Goal: Information Seeking & Learning: Learn about a topic

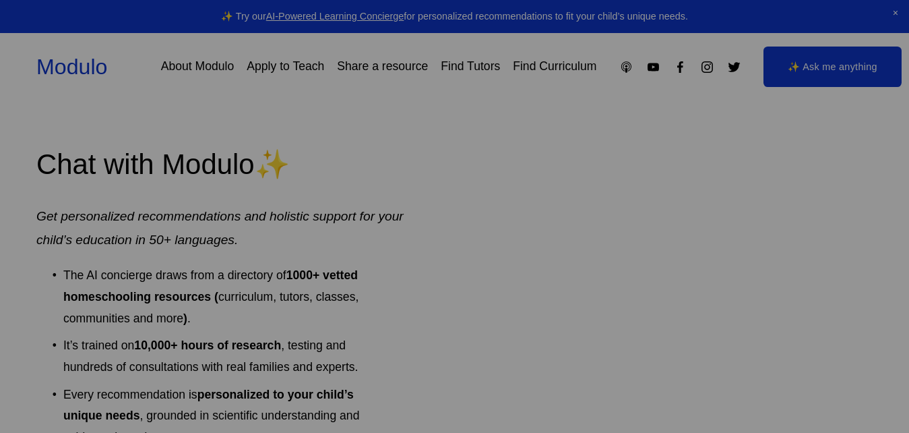
scroll to position [2063, 0]
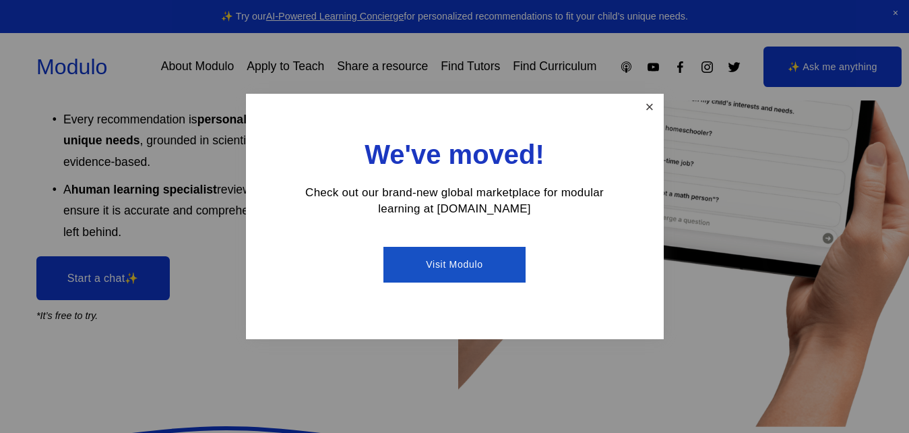
click at [651, 99] on link "Close" at bounding box center [650, 108] width 24 height 24
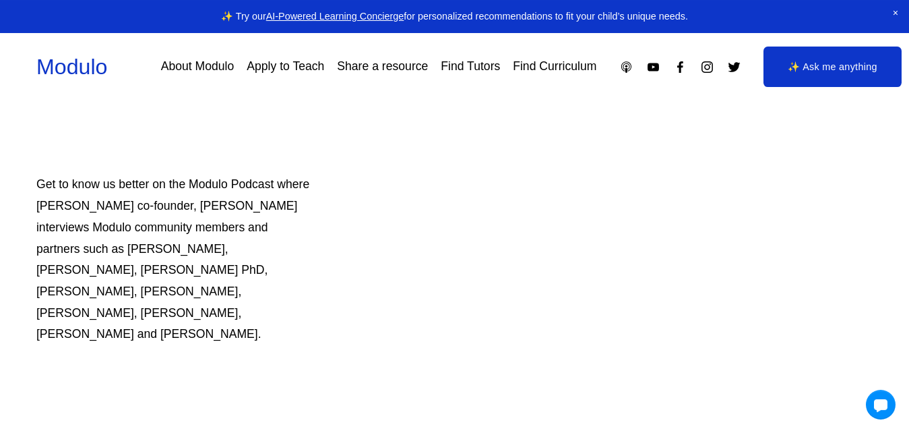
scroll to position [740, 0]
click at [465, 69] on link "Find Tutors" at bounding box center [470, 67] width 59 height 24
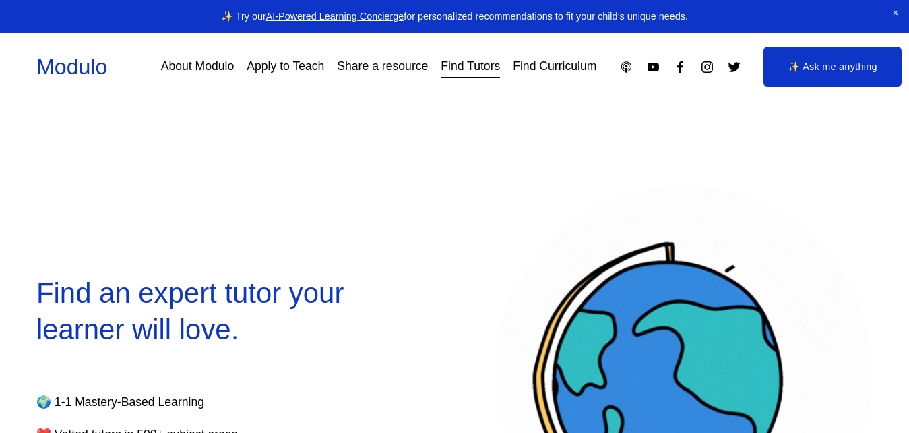
select select "**"
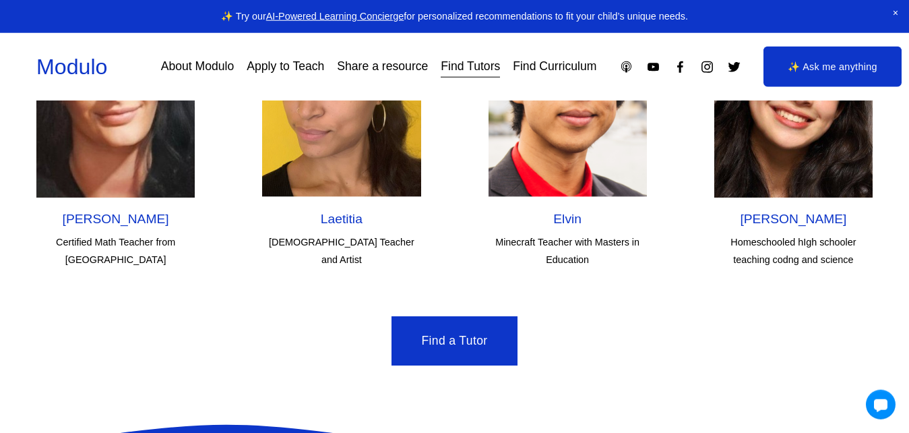
scroll to position [4057, 0]
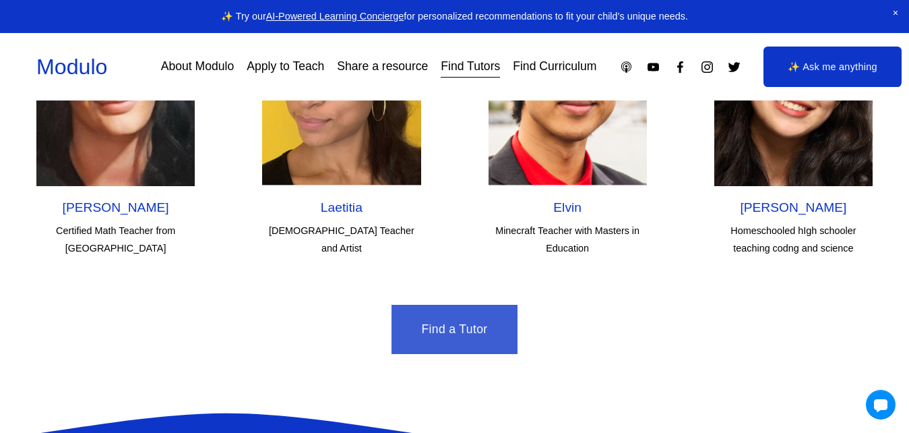
click at [451, 305] on link "Find a Tutor" at bounding box center [454, 330] width 125 height 50
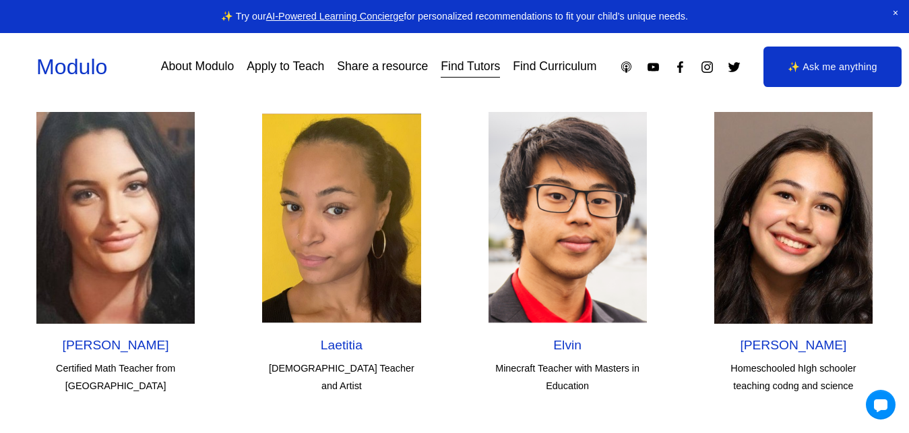
click at [350, 257] on img at bounding box center [341, 218] width 158 height 212
click at [152, 249] on img at bounding box center [115, 218] width 158 height 212
click at [804, 260] on img at bounding box center [794, 218] width 158 height 212
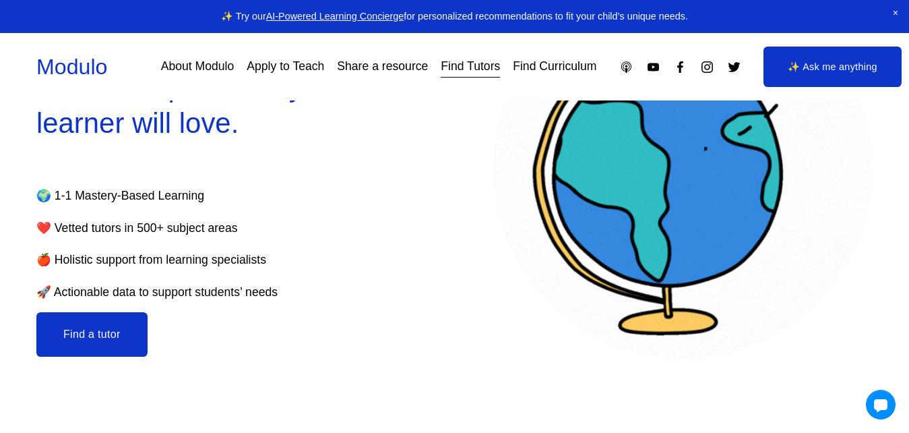
scroll to position [0, 0]
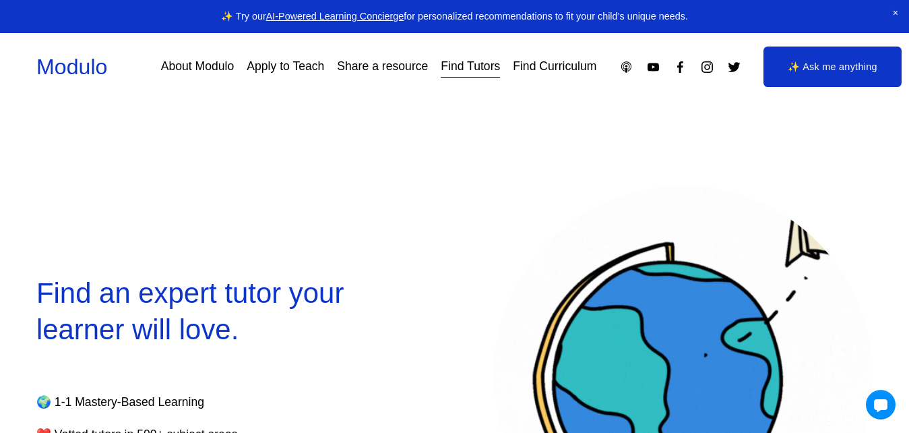
click at [208, 65] on link "About Modulo" at bounding box center [197, 67] width 73 height 24
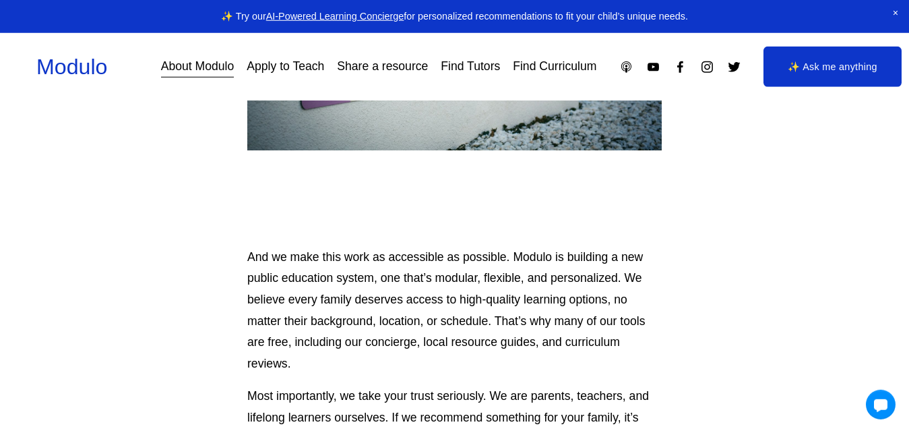
scroll to position [715, 0]
